Goal: Task Accomplishment & Management: Use online tool/utility

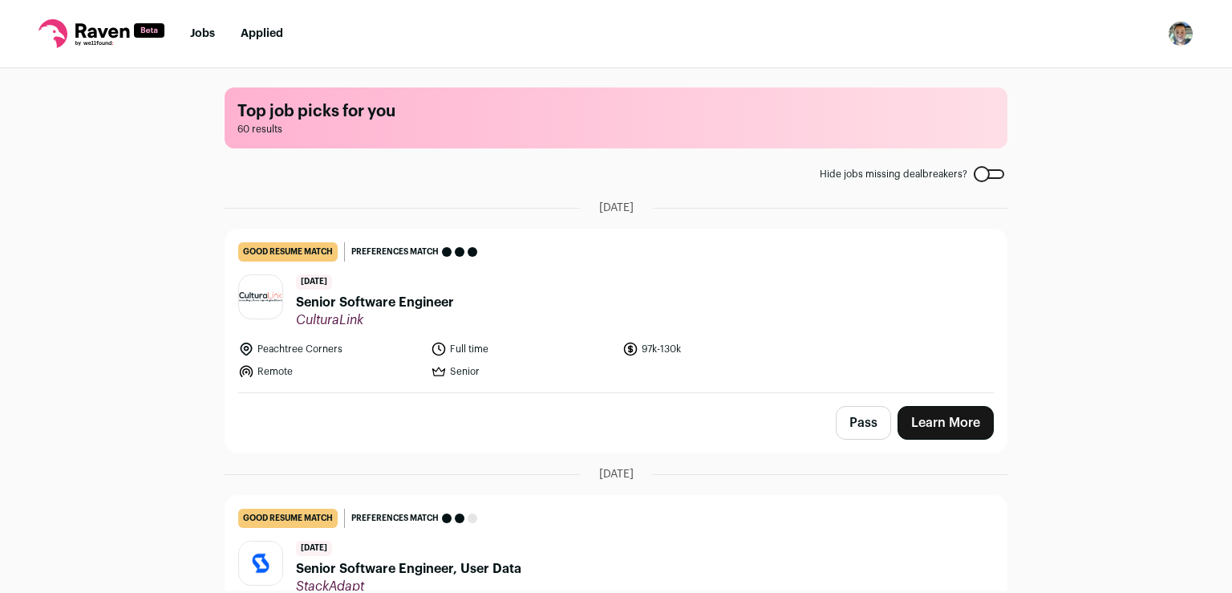
click at [251, 37] on link "Applied" at bounding box center [262, 33] width 43 height 11
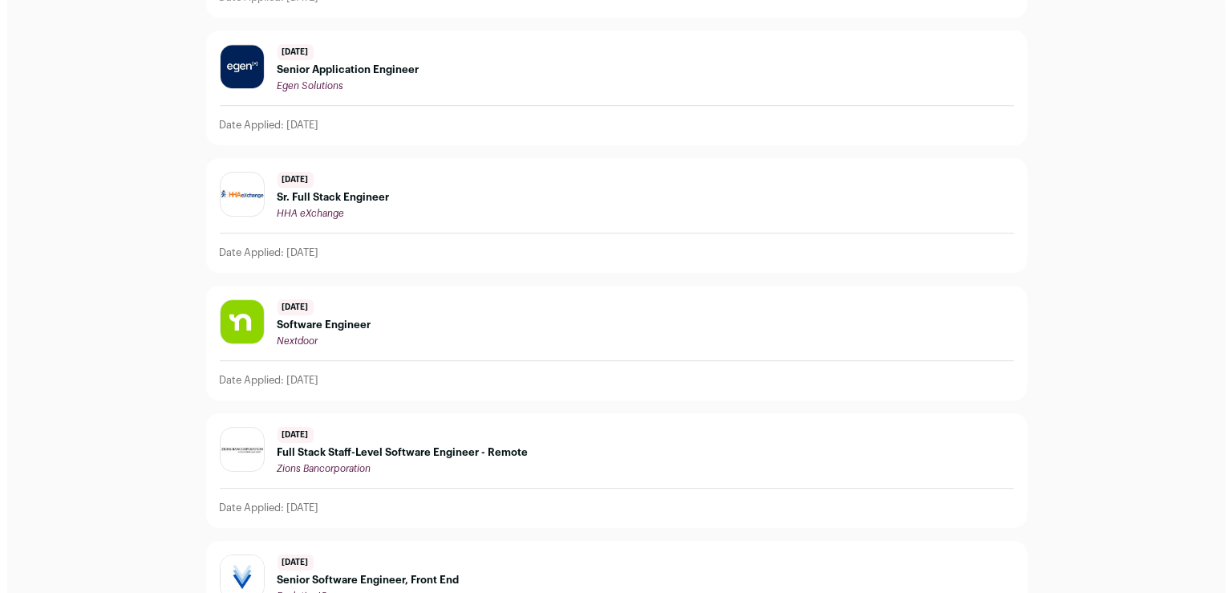
scroll to position [1326, 0]
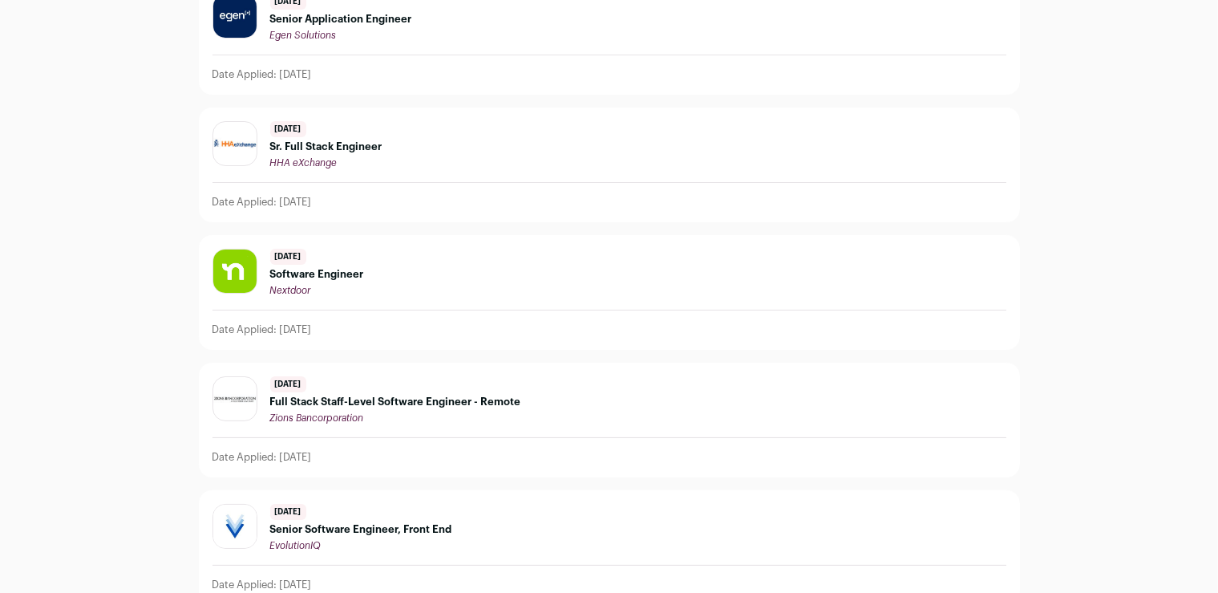
click at [397, 403] on span "Full Stack Staff-Level Software Engineer - Remote" at bounding box center [395, 401] width 251 height 13
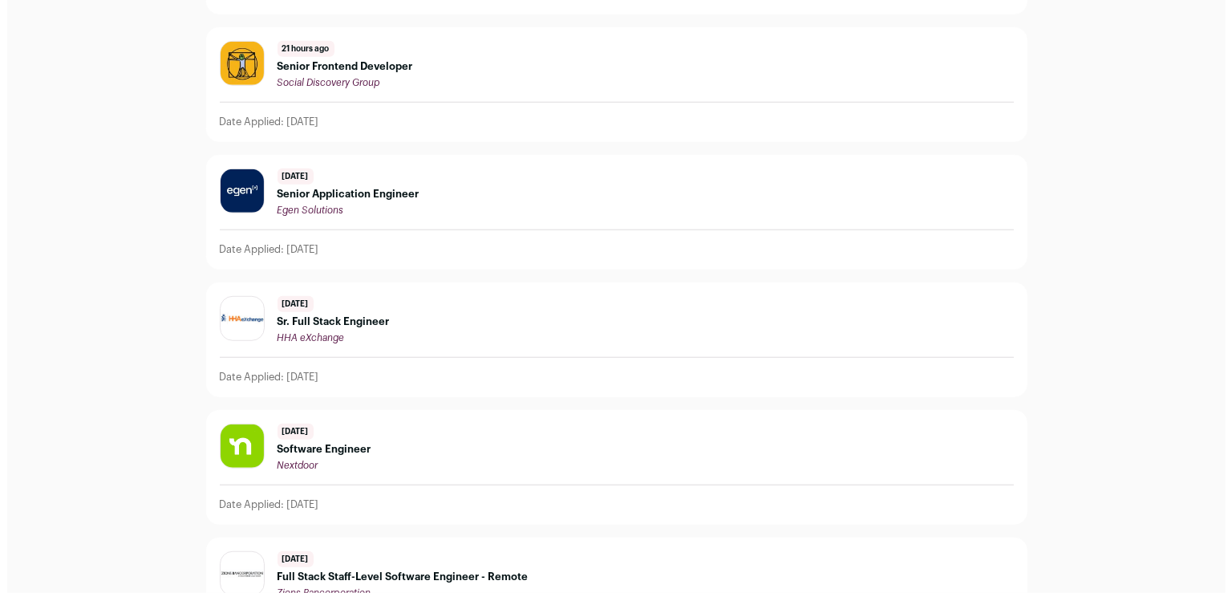
scroll to position [1304, 0]
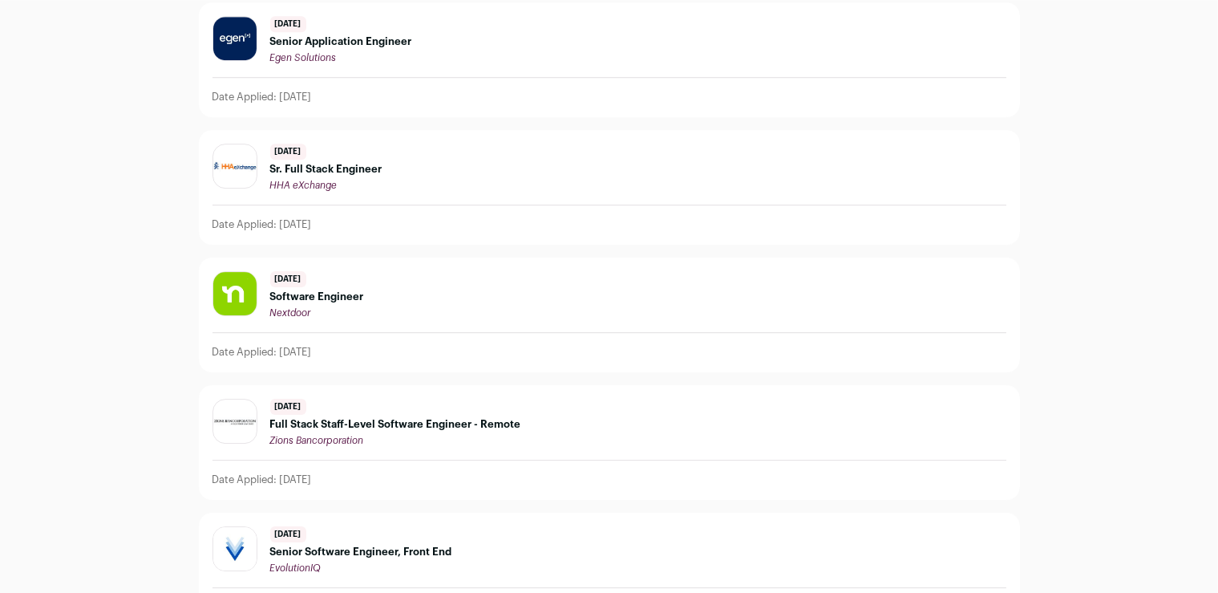
click at [374, 418] on span "Full Stack Staff-Level Software Engineer - Remote" at bounding box center [395, 424] width 251 height 13
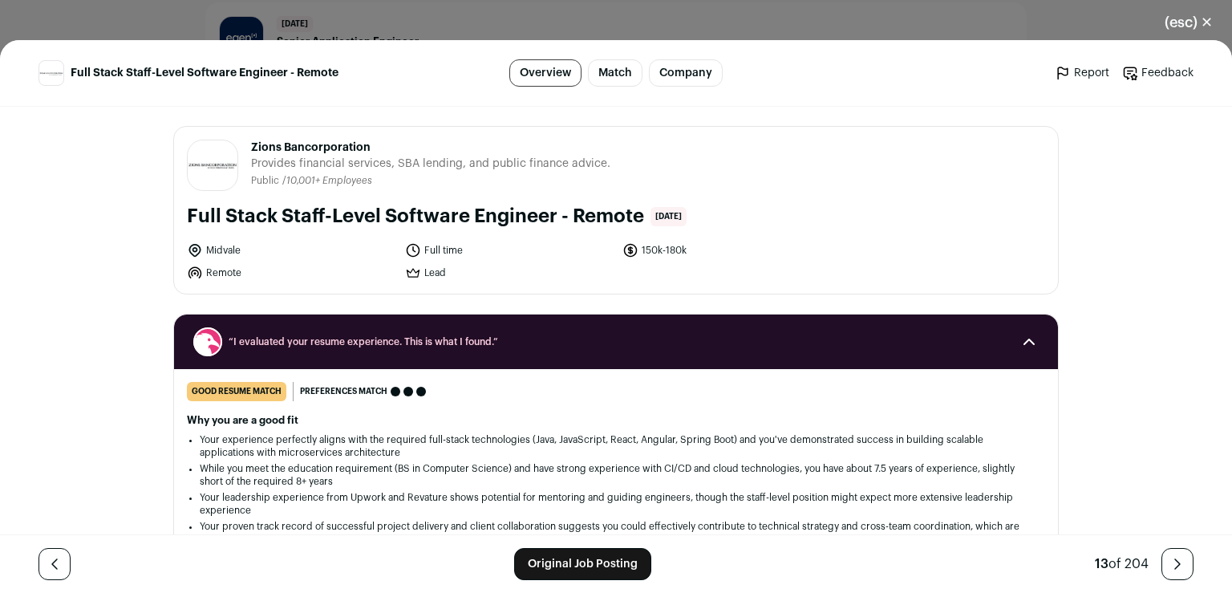
click at [567, 557] on link "Original Job Posting" at bounding box center [582, 564] width 137 height 32
